Goal: Find specific page/section: Find specific page/section

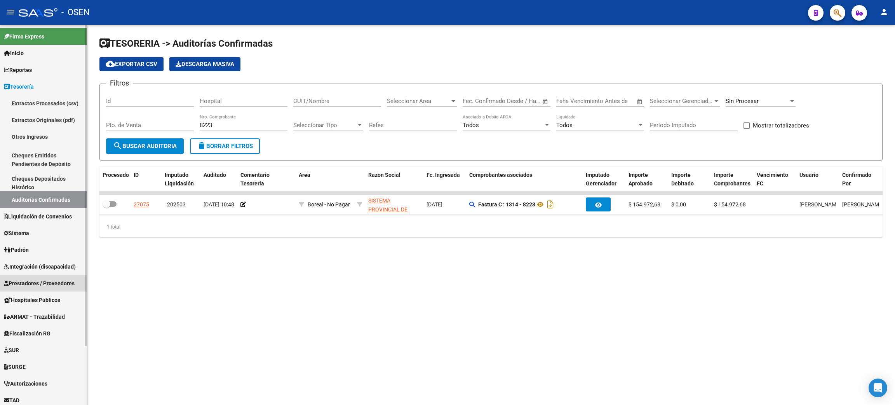
click at [40, 281] on span "Prestadores / Proveedores" at bounding box center [39, 283] width 71 height 9
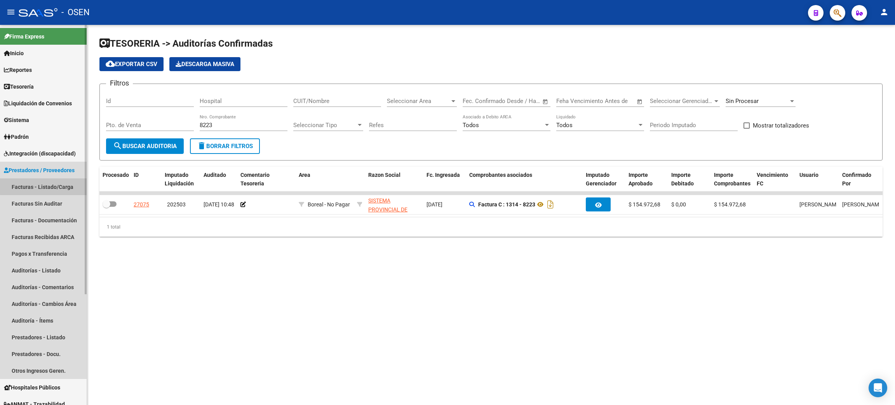
click at [46, 183] on link "Facturas - Listado/Carga" at bounding box center [43, 186] width 87 height 17
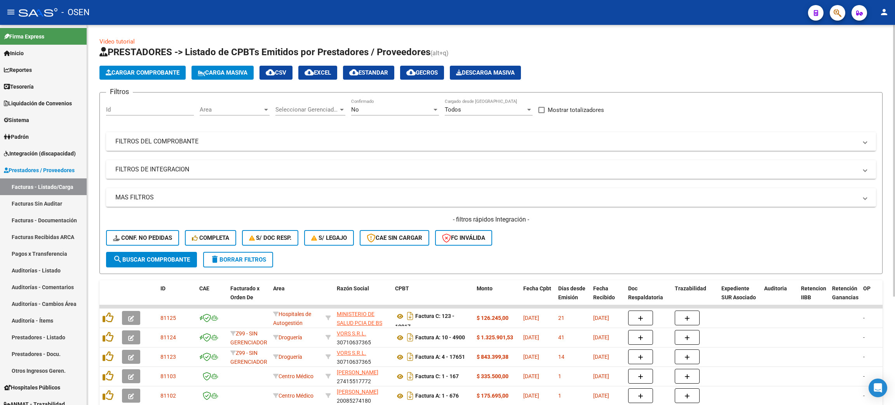
click at [181, 139] on mat-panel-title "FILTROS DEL COMPROBANTE" at bounding box center [486, 141] width 742 height 9
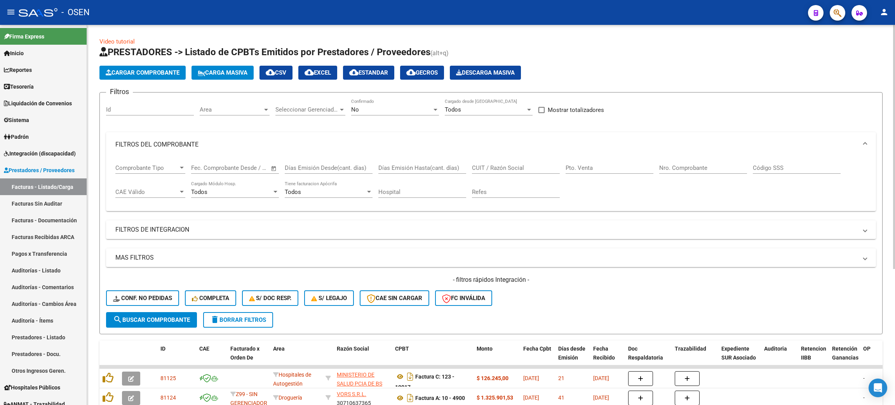
click at [514, 165] on input "CUIT / Razón Social" at bounding box center [516, 167] width 88 height 7
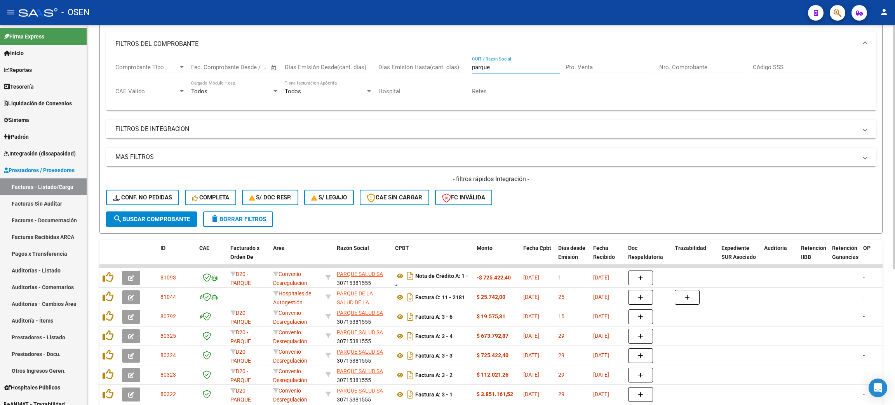
scroll to position [117, 0]
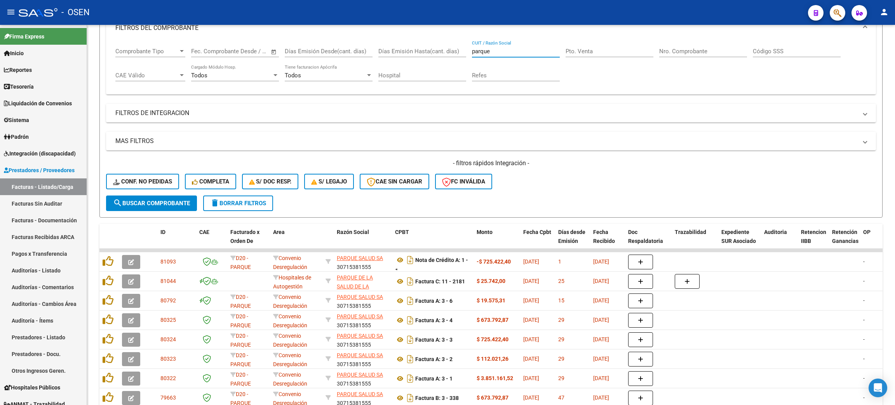
type input "parque"
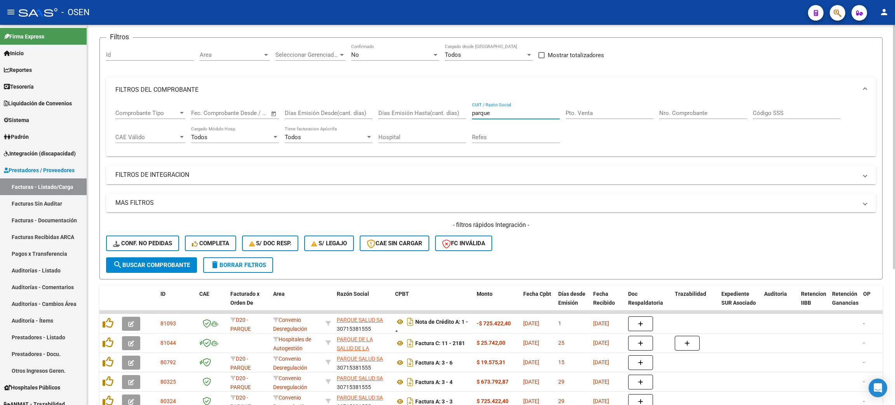
scroll to position [0, 0]
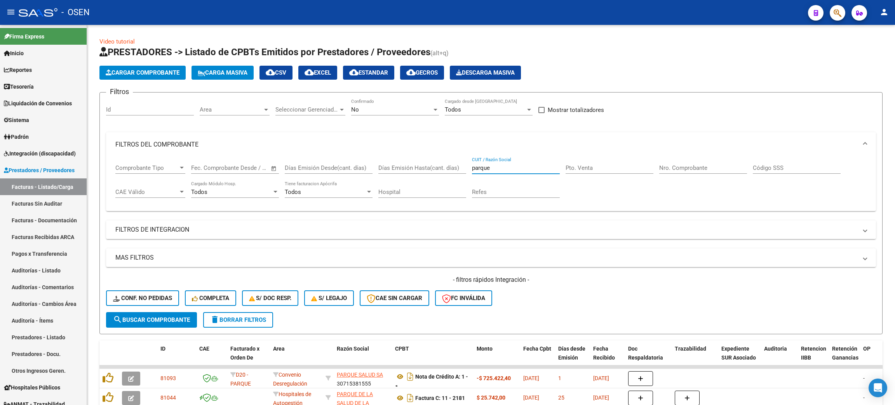
click at [568, 19] on div "- OSEN" at bounding box center [410, 12] width 783 height 17
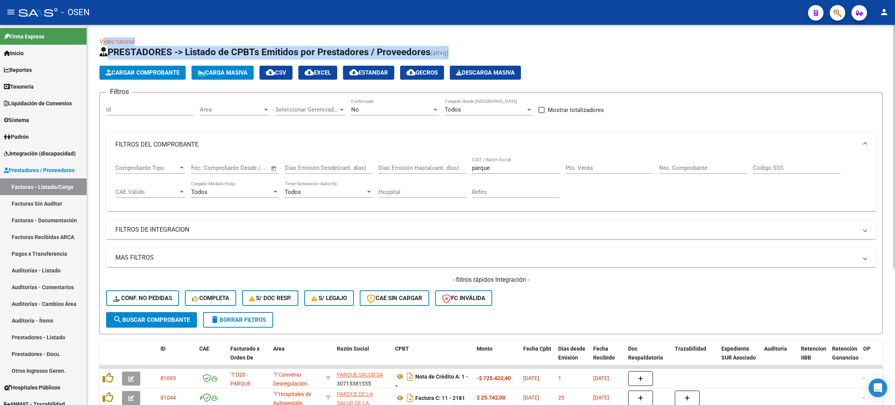
drag, startPoint x: 95, startPoint y: 38, endPoint x: 477, endPoint y: 52, distance: 381.7
click at [465, 55] on div "Video tutorial PRESTADORES -> Listado de CPBTs Emitidos por Prestadores / Prove…" at bounding box center [491, 317] width 808 height 585
click at [605, 54] on h1 "PRESTADORES -> Listado de CPBTs Emitidos por Prestadores / Proveedores (alt+q)" at bounding box center [490, 53] width 783 height 14
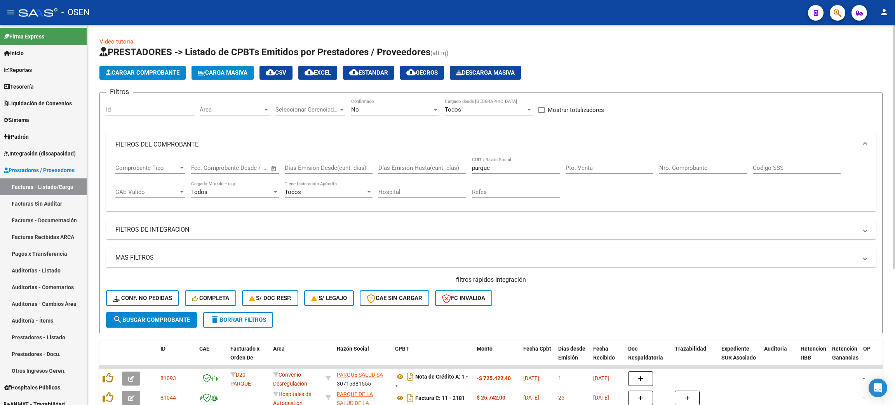
click at [684, 67] on div "Cargar Comprobante Carga Masiva cloud_download CSV cloud_download EXCEL cloud_d…" at bounding box center [490, 73] width 783 height 14
